Goal: Task Accomplishment & Management: Complete application form

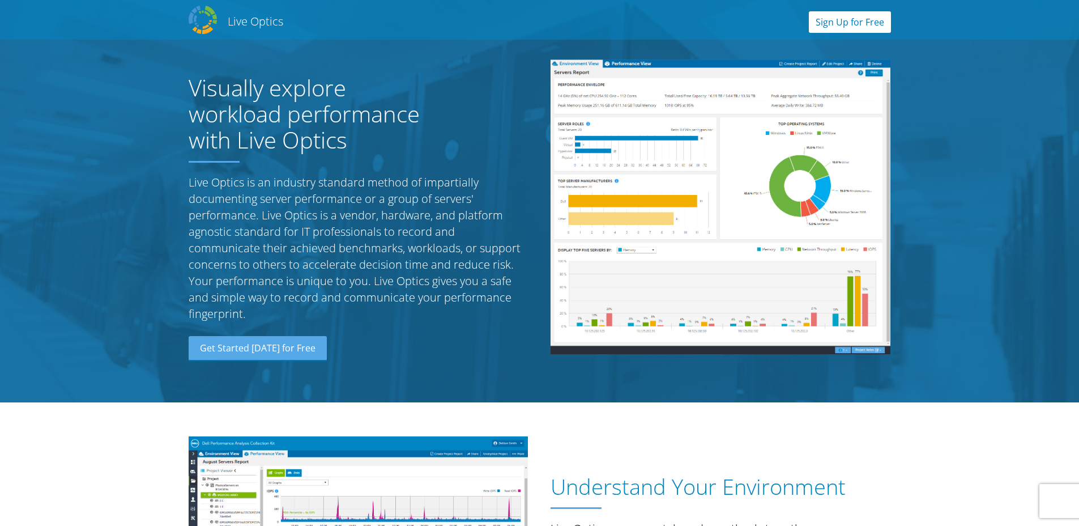
click at [843, 26] on link "Sign Up for Free" at bounding box center [850, 22] width 82 height 22
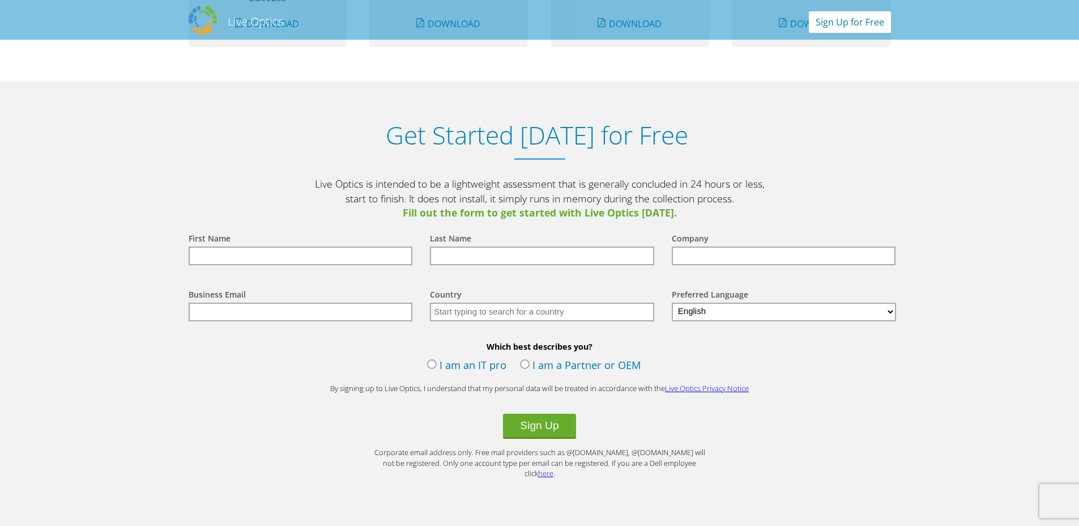
scroll to position [1181, 0]
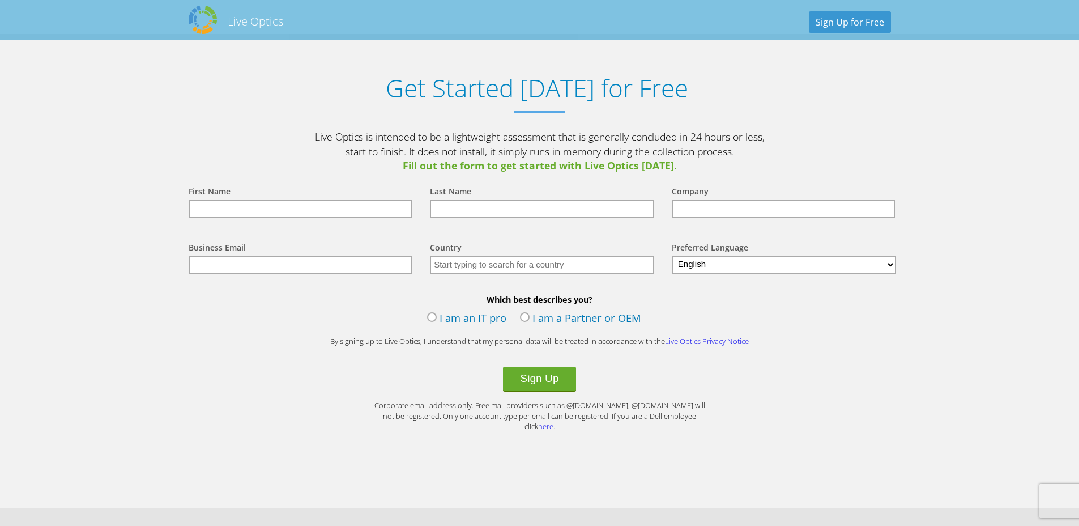
click at [302, 212] on input "text" at bounding box center [301, 208] width 224 height 19
type input "[PERSON_NAME]"
type input "Enel"
type input "[PERSON_NAME][EMAIL_ADDRESS][PERSON_NAME][DOMAIN_NAME]"
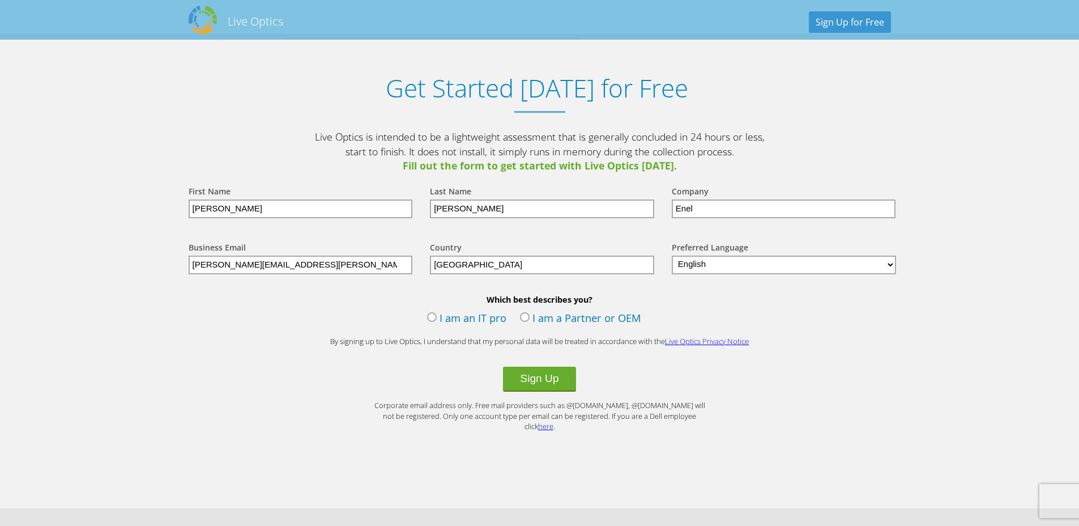
type input "[GEOGRAPHIC_DATA]"
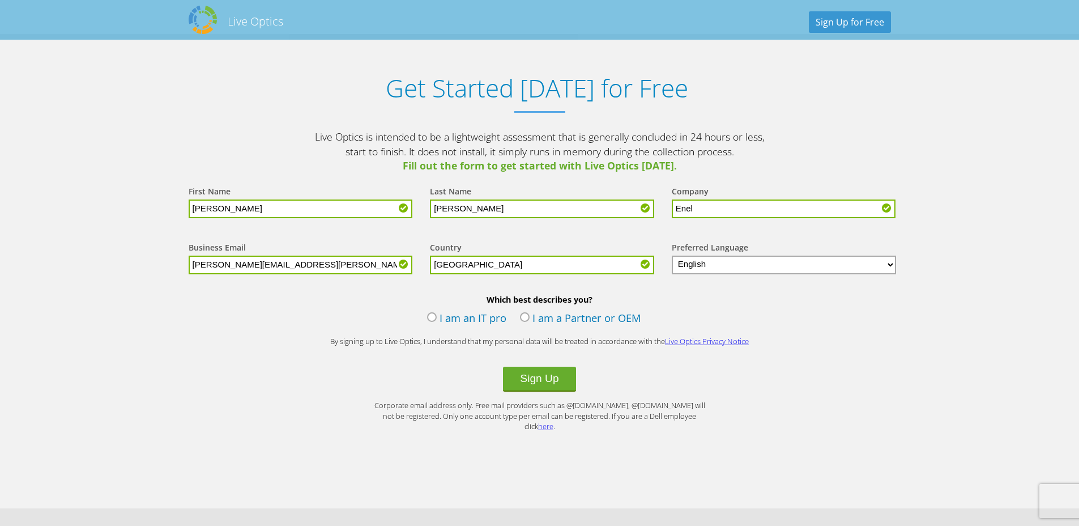
click at [713, 267] on select "English Deutsch Español Français Italiano Polski Português Русский 한국어 中文 日本語" at bounding box center [784, 264] width 225 height 19
select select "es-ES"
click at [672, 255] on select "English Deutsch Español Français Italiano Polski Português Русский 한국어 中文 日本語" at bounding box center [784, 264] width 225 height 19
click at [453, 323] on label "I am an IT pro" at bounding box center [466, 318] width 79 height 17
click at [0, 0] on input "I am an IT pro" at bounding box center [0, 0] width 0 height 0
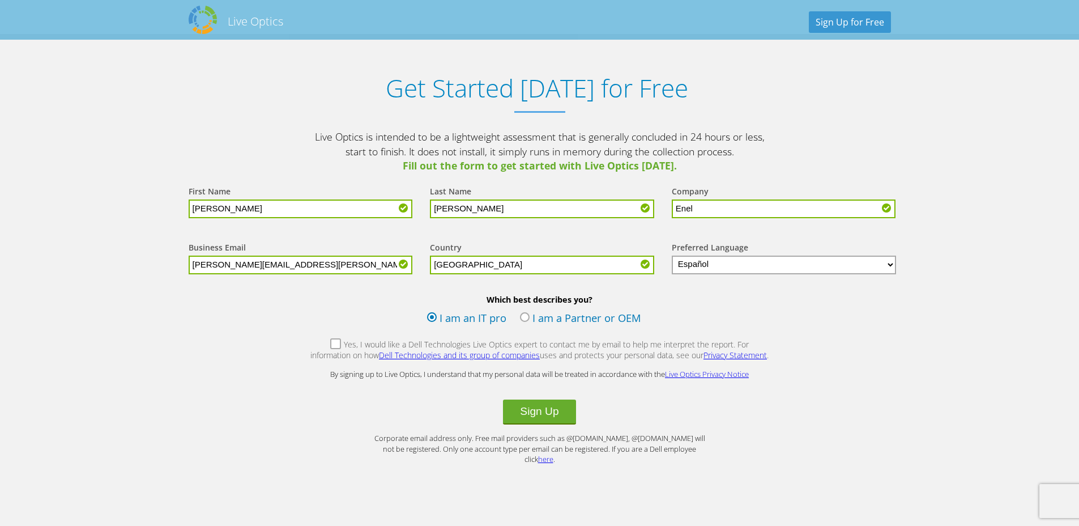
click at [313, 343] on label "Yes, I would like a Dell Technologies Live Optics expert to contact me by email…" at bounding box center [540, 351] width 460 height 24
click at [0, 0] on input "Yes, I would like a Dell Technologies Live Optics expert to contact me by email…" at bounding box center [0, 0] width 0 height 0
click at [547, 403] on button "Sign Up" at bounding box center [539, 411] width 72 height 25
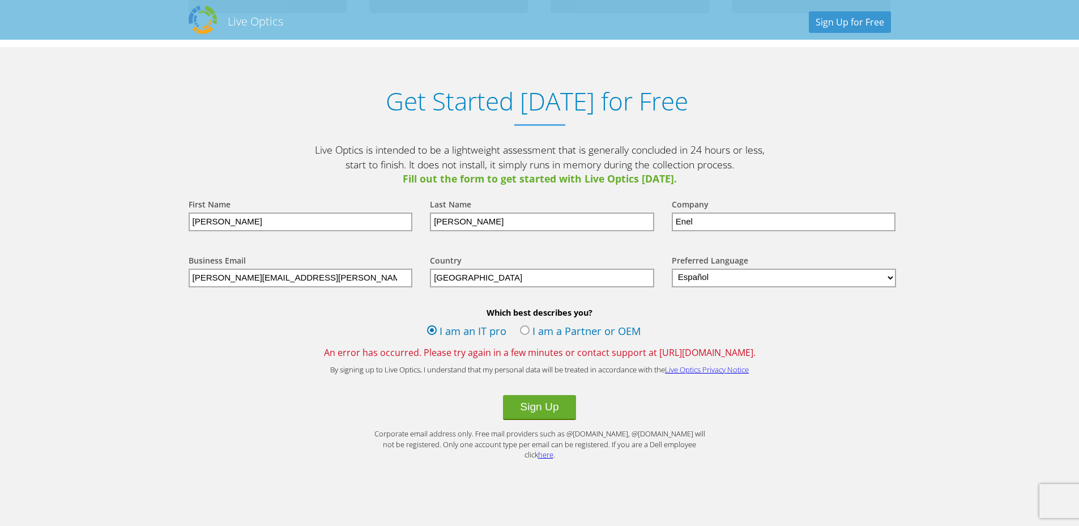
scroll to position [1170, 0]
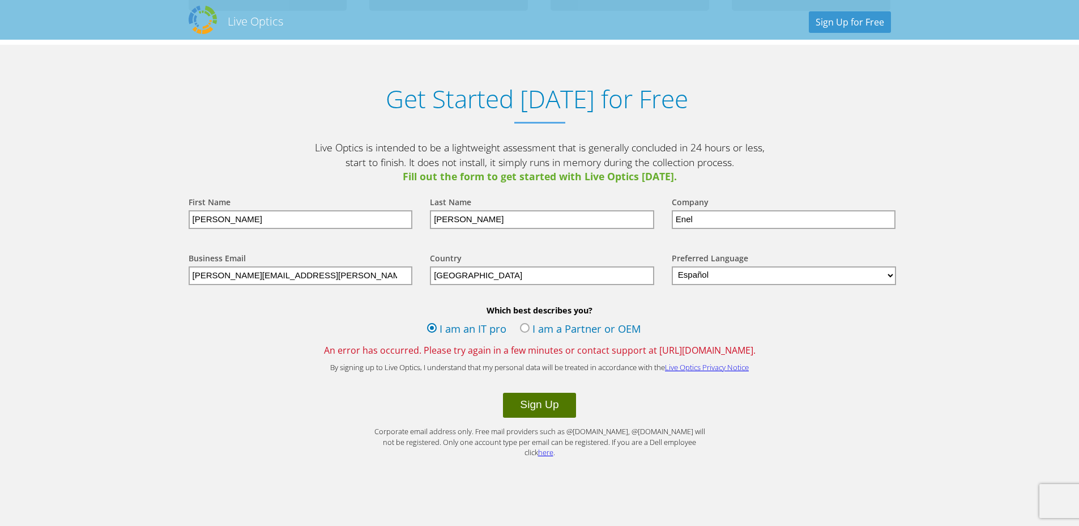
click at [527, 408] on button "Sign Up" at bounding box center [539, 404] width 72 height 25
